Goal: Find specific page/section: Find specific page/section

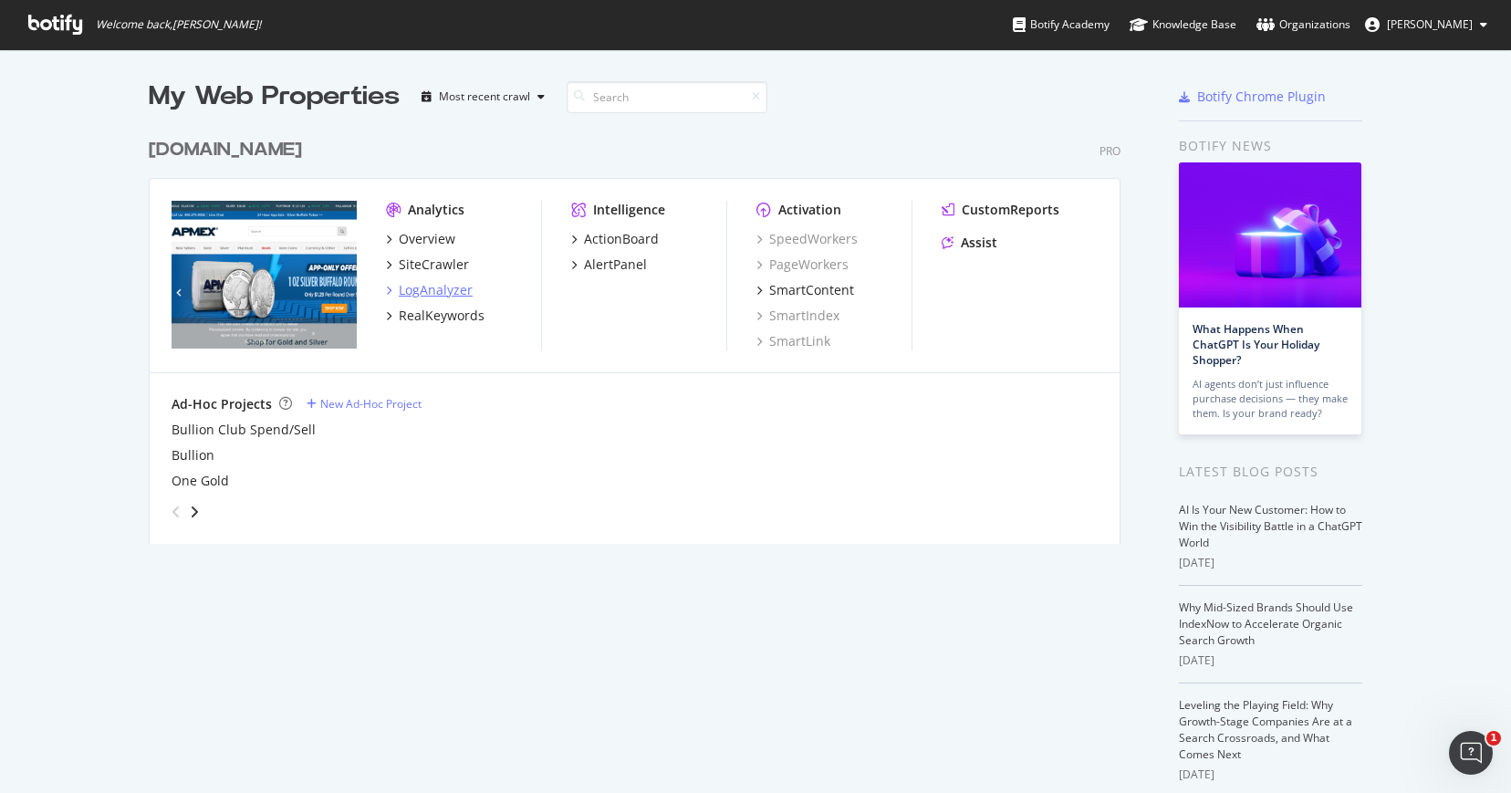
click at [421, 290] on div "LogAnalyzer" at bounding box center [436, 290] width 74 height 18
